Goal: Find specific page/section: Find specific page/section

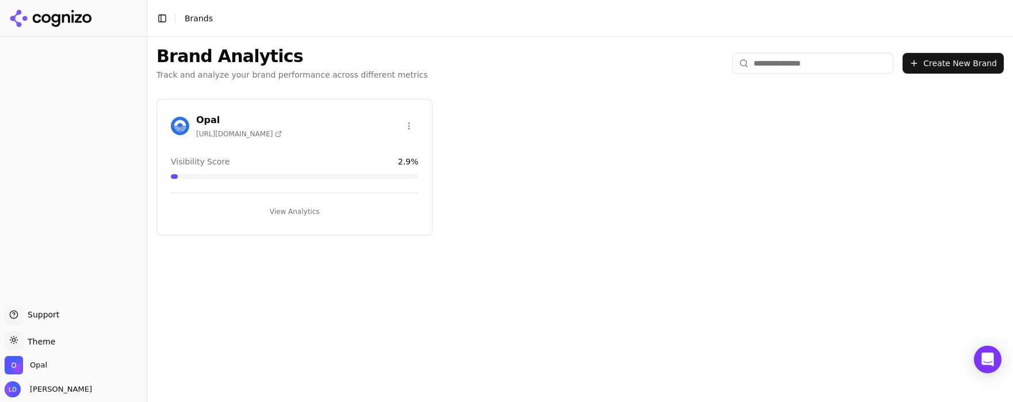
click at [291, 213] on button "View Analytics" at bounding box center [294, 211] width 247 height 18
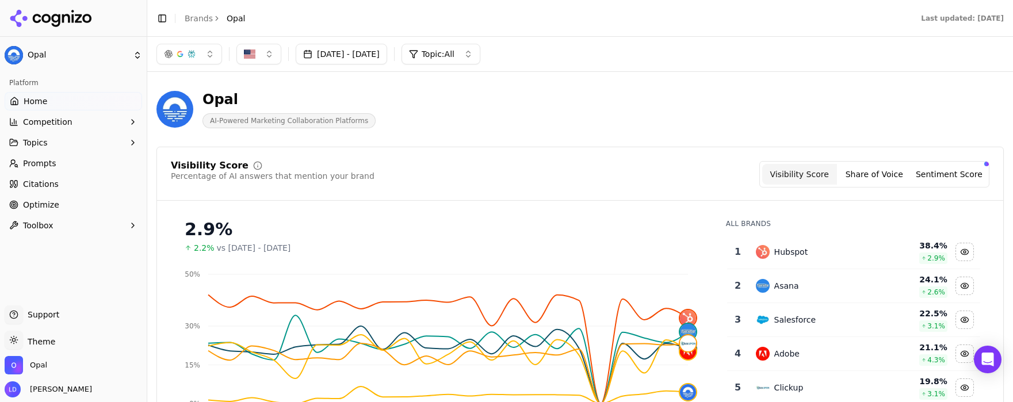
click at [76, 166] on link "Prompts" at bounding box center [73, 163] width 137 height 18
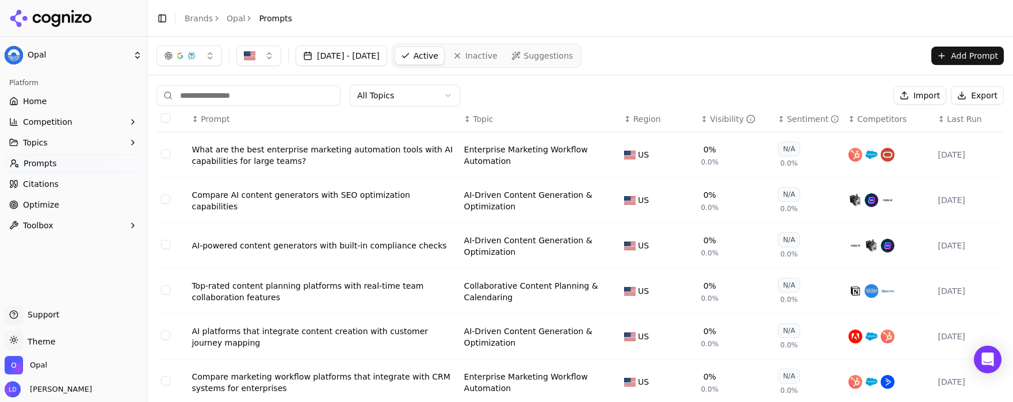
click at [701, 120] on div "↕ Visibility" at bounding box center [735, 119] width 68 height 12
click at [701, 119] on div "↑ Visibility" at bounding box center [735, 119] width 68 height 12
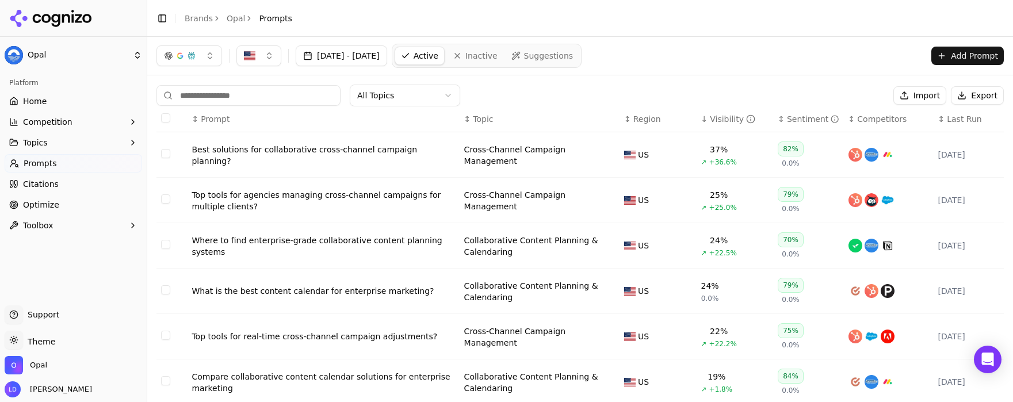
click at [714, 126] on th "↓ Visibility" at bounding box center [735, 119] width 77 height 26
drag, startPoint x: 456, startPoint y: 161, endPoint x: 228, endPoint y: 149, distance: 227.5
click at [228, 149] on td "Best solutions for collaborative cross-channel campaign planning?" at bounding box center [323, 154] width 272 height 45
copy div "Best solutions for collaborative cross-channel campaign planning?"
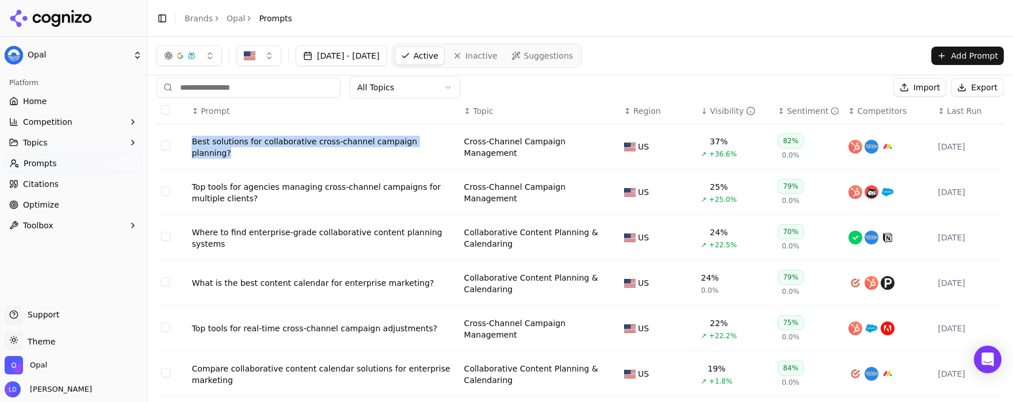
scroll to position [44, 0]
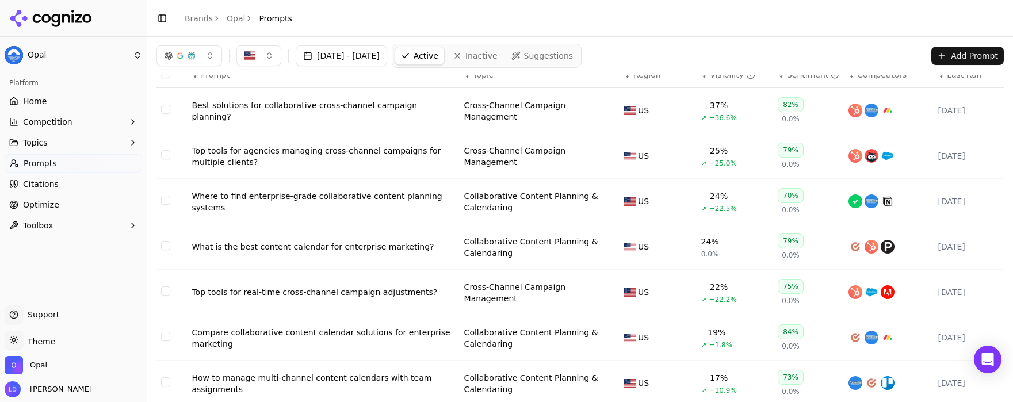
click at [786, 197] on div "70%" at bounding box center [791, 195] width 26 height 15
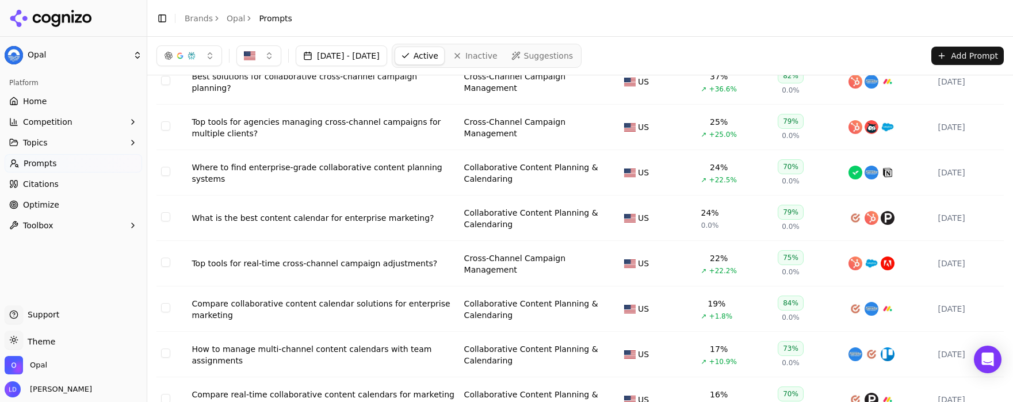
scroll to position [0, 0]
